Goal: Understand process/instructions

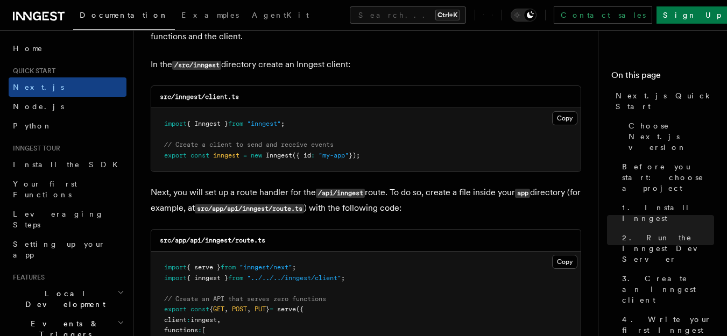
scroll to position [1369, 0]
drag, startPoint x: 221, startPoint y: 64, endPoint x: 196, endPoint y: 66, distance: 24.8
click at [196, 66] on code "/src/inngest" at bounding box center [196, 64] width 49 height 9
copy code "inngest"
click at [563, 116] on button "Copy Copied" at bounding box center [564, 118] width 25 height 14
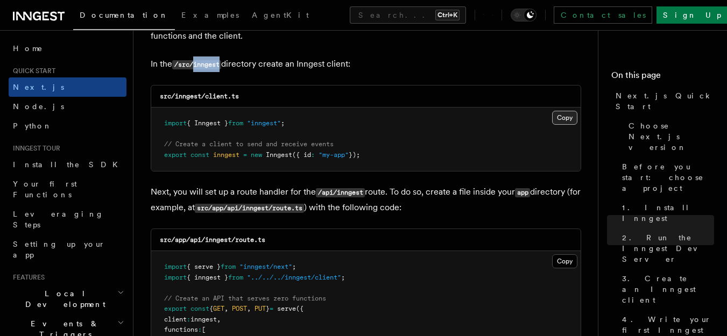
click at [564, 119] on button "Copy Copied" at bounding box center [564, 118] width 25 height 14
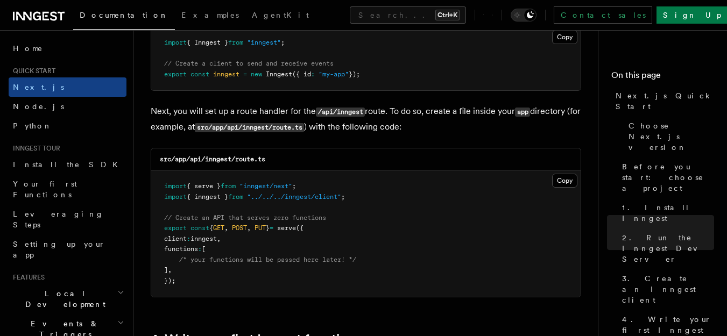
scroll to position [1451, 0]
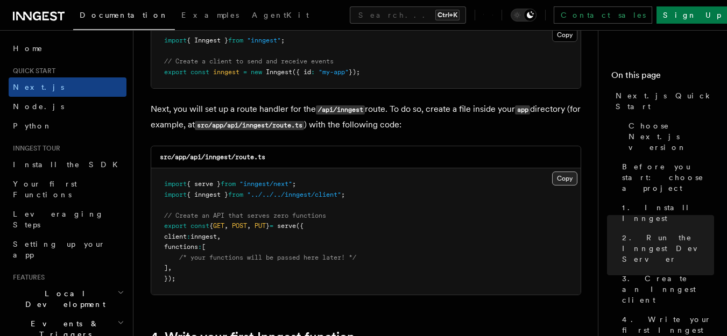
click at [554, 179] on button "Copy Copied" at bounding box center [564, 179] width 25 height 14
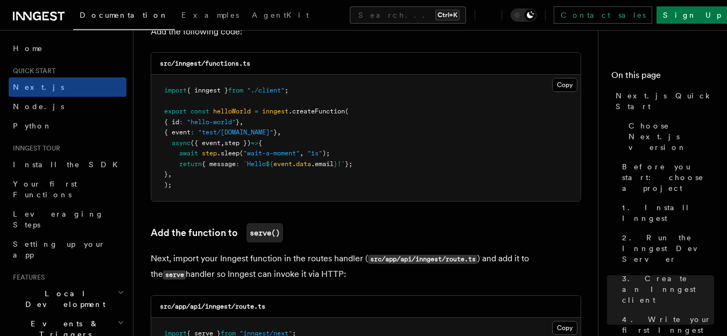
scroll to position [1945, 0]
drag, startPoint x: 241, startPoint y: 61, endPoint x: 208, endPoint y: 66, distance: 33.6
click at [208, 66] on code "src/inngest/functions.ts" at bounding box center [205, 63] width 90 height 8
copy code "functions"
click at [560, 83] on button "Copy Copied" at bounding box center [564, 84] width 25 height 14
